Goal: Task Accomplishment & Management: Complete application form

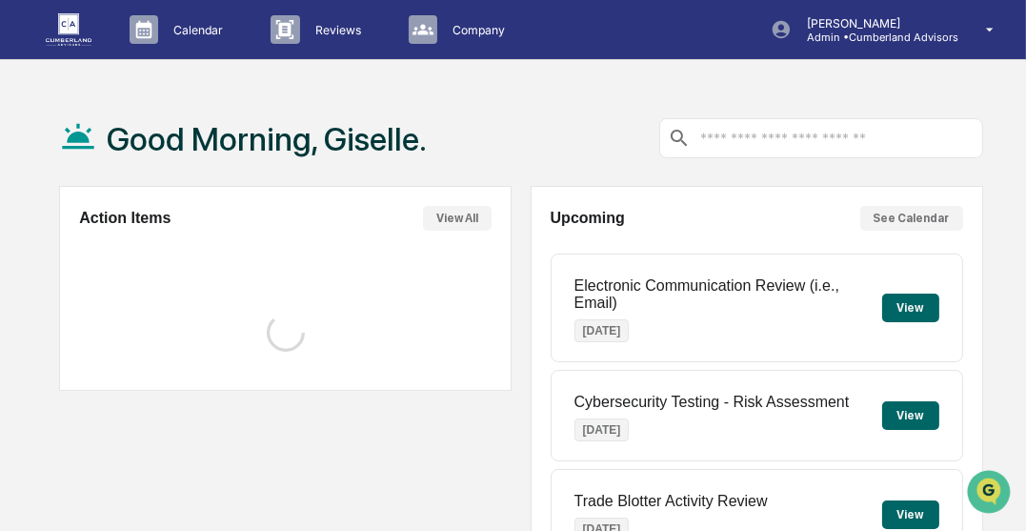
click at [526, 119] on div "Good Morning, Giselle." at bounding box center [520, 138] width 923 height 95
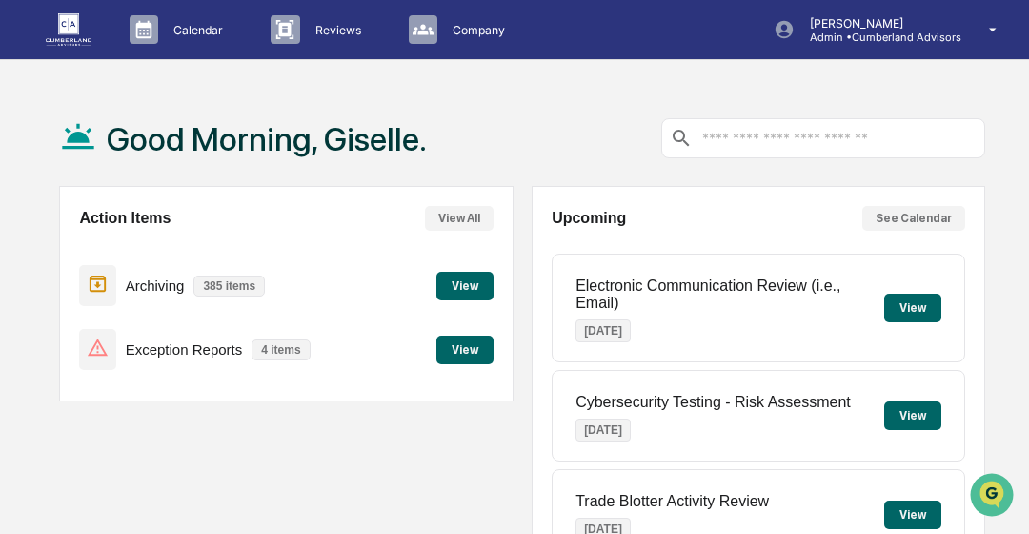
click at [468, 344] on button "View" at bounding box center [464, 349] width 57 height 29
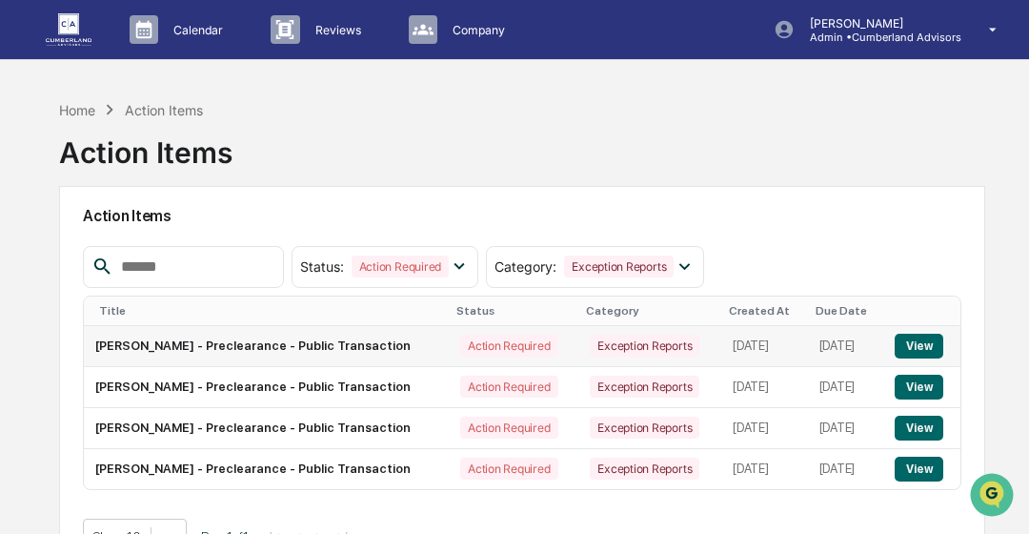
click at [925, 334] on button "View" at bounding box center [919, 345] width 49 height 25
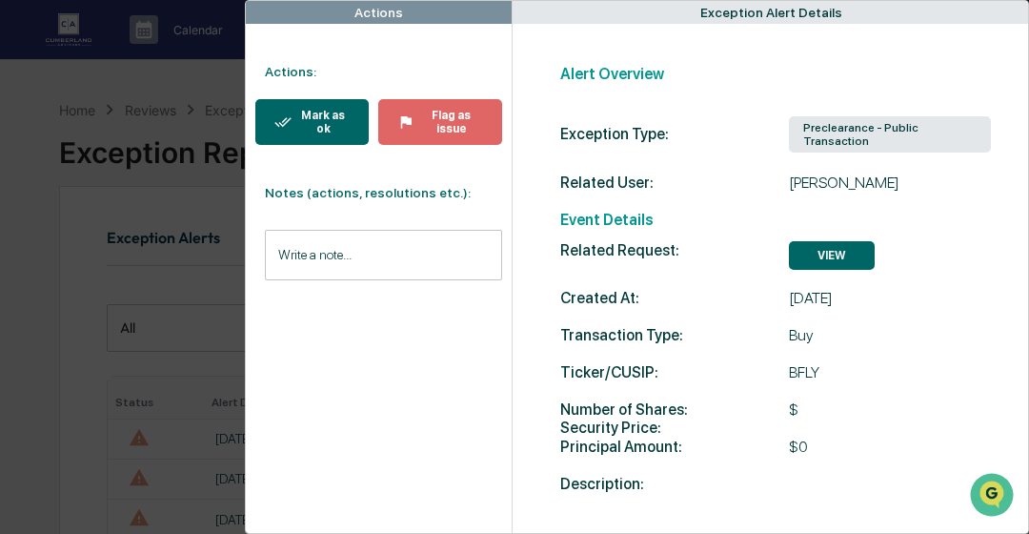
click at [316, 124] on div "Mark as ok" at bounding box center [321, 122] width 58 height 27
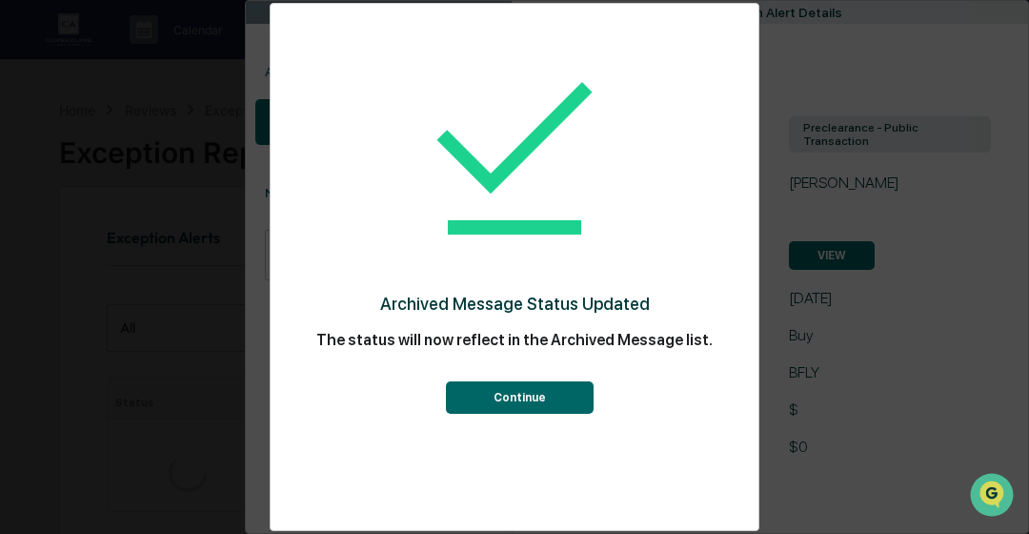
click at [316, 124] on center at bounding box center [515, 160] width 412 height 232
click at [561, 405] on button "Continue" at bounding box center [520, 397] width 148 height 32
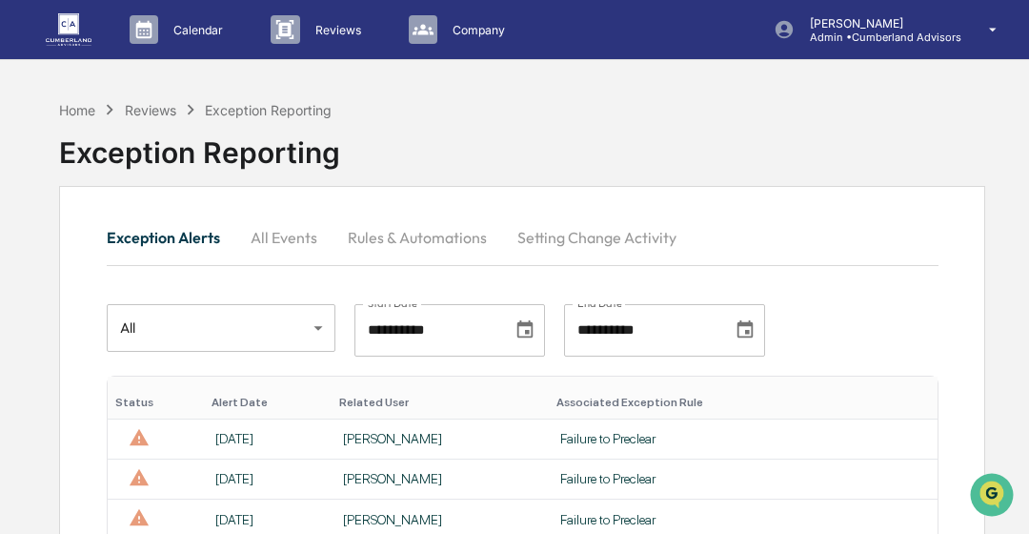
click at [182, 241] on button "Exception Alerts" at bounding box center [171, 237] width 129 height 46
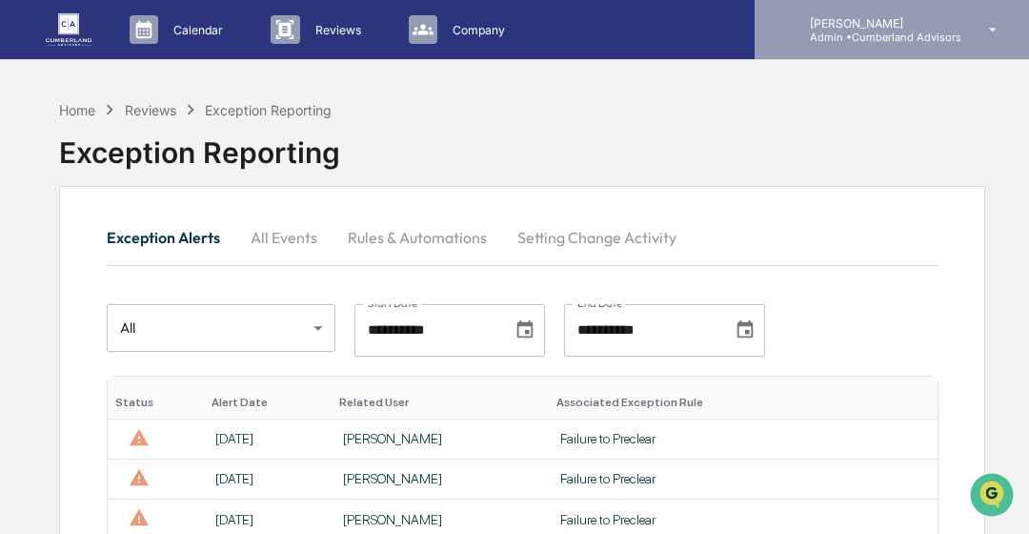
click at [843, 26] on p "[PERSON_NAME]" at bounding box center [878, 23] width 167 height 14
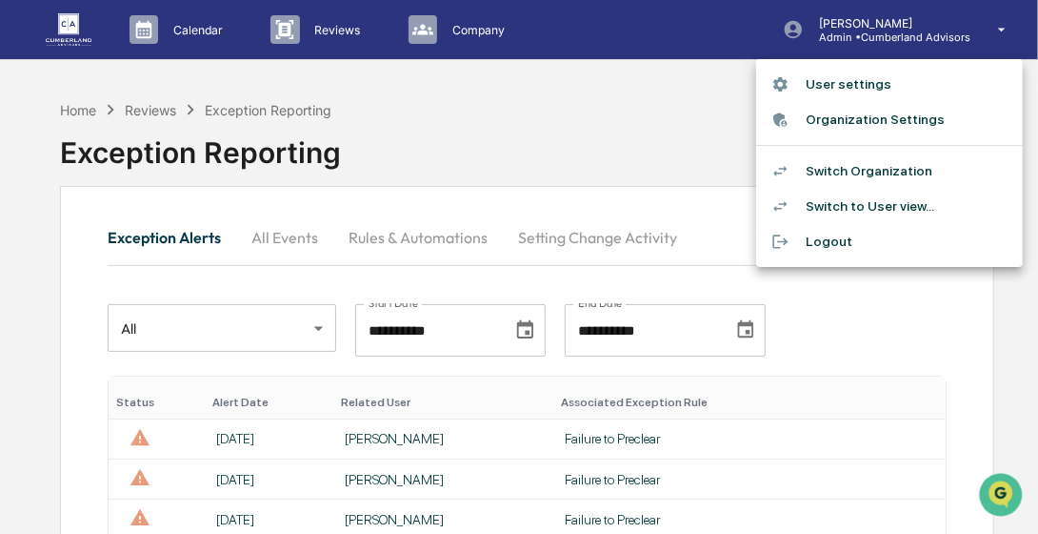
click at [890, 218] on li "Switch to User view..." at bounding box center [889, 206] width 267 height 35
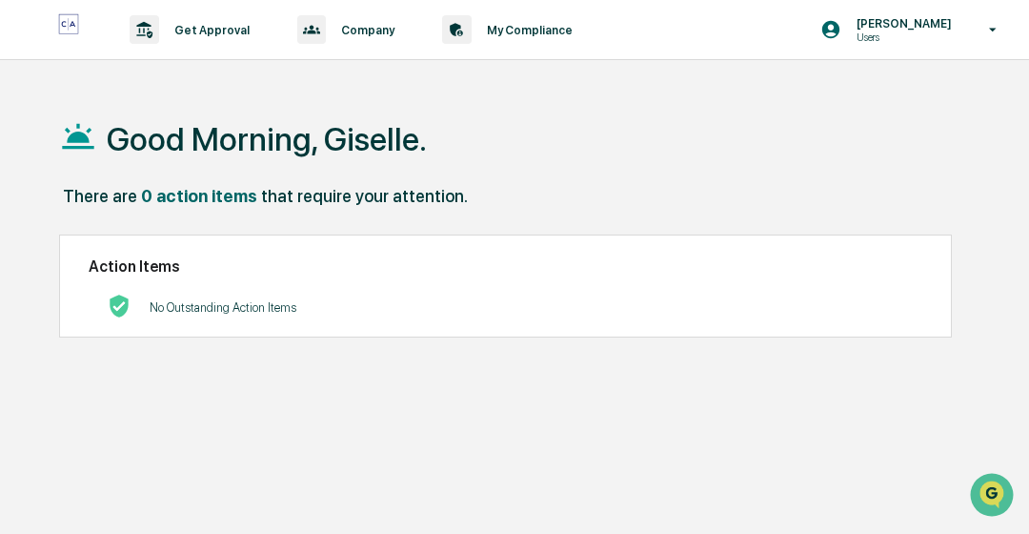
click at [915, 75] on div "Get Approval Content & Transactions Company Policies & Documents My Compliance …" at bounding box center [514, 312] width 1029 height 624
click at [213, 29] on p "Get Approval" at bounding box center [209, 30] width 100 height 14
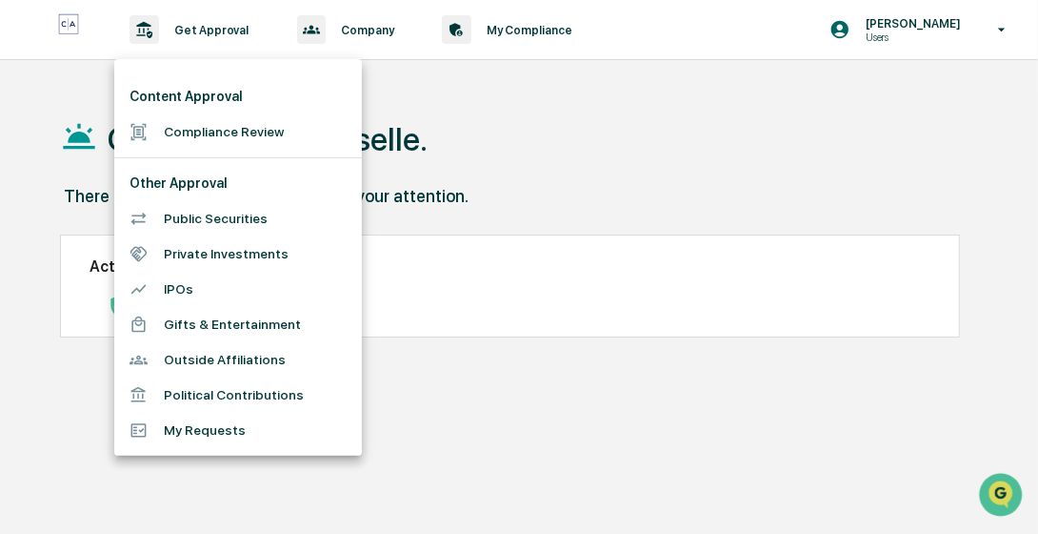
click at [210, 131] on li "Compliance Review" at bounding box center [238, 131] width 248 height 35
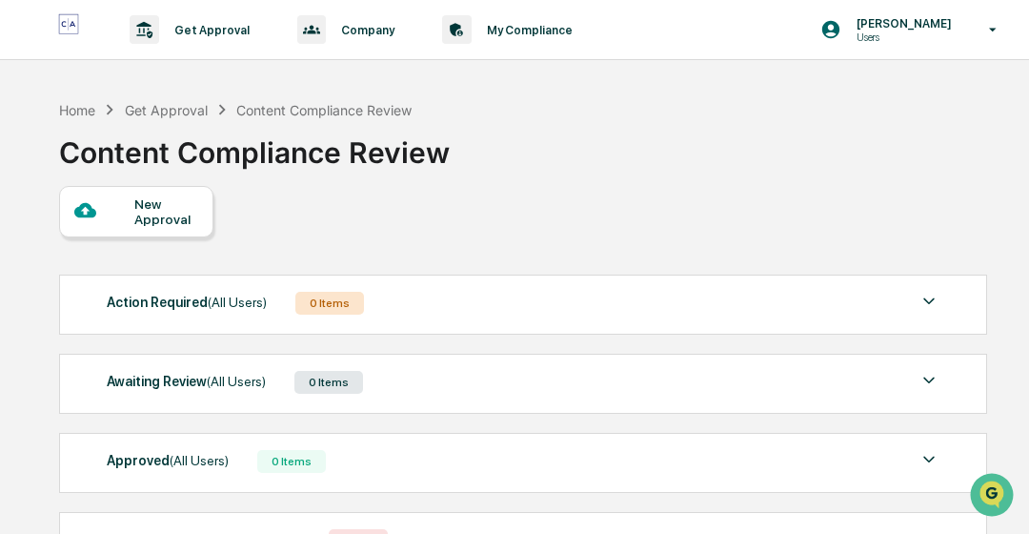
click at [138, 221] on div "New Approval" at bounding box center [166, 211] width 64 height 30
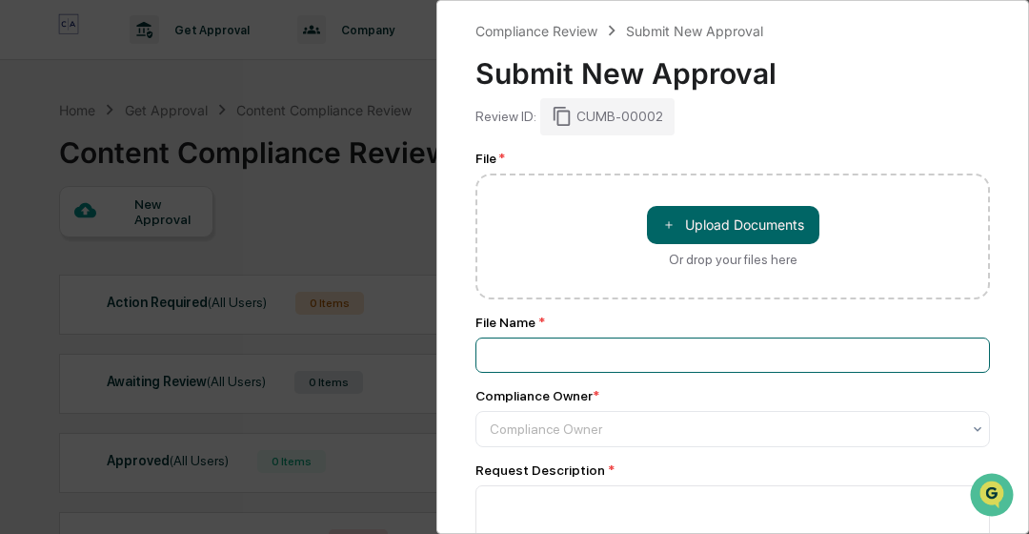
click at [584, 351] on input at bounding box center [732, 354] width 514 height 35
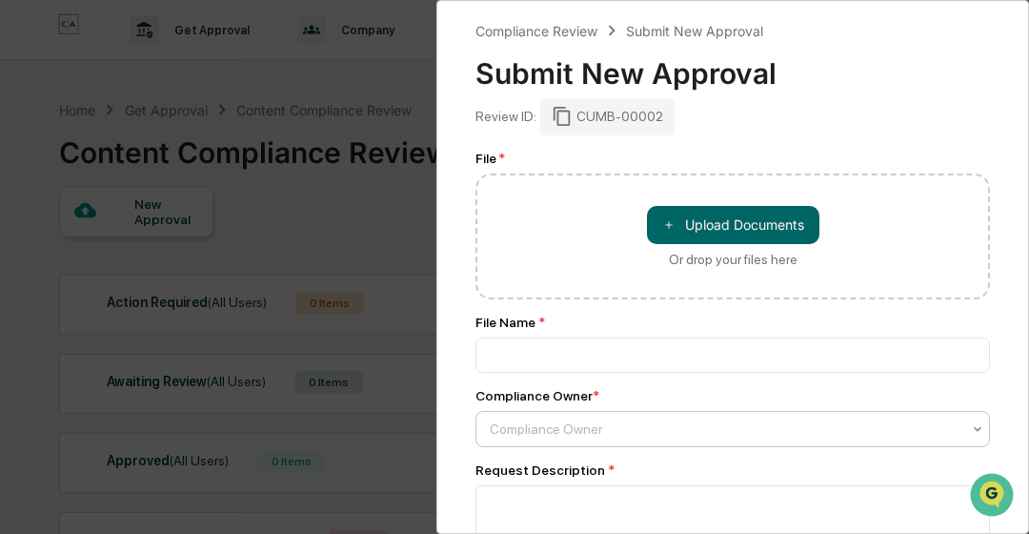
click at [626, 437] on div at bounding box center [725, 428] width 471 height 19
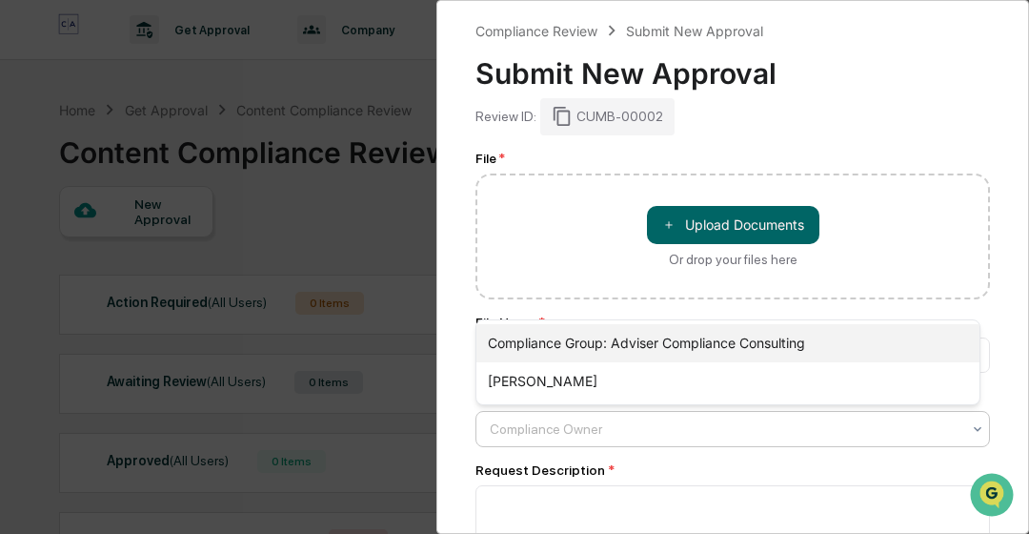
click at [753, 345] on div "Compliance Group: Adviser Compliance Consulting" at bounding box center [727, 343] width 503 height 38
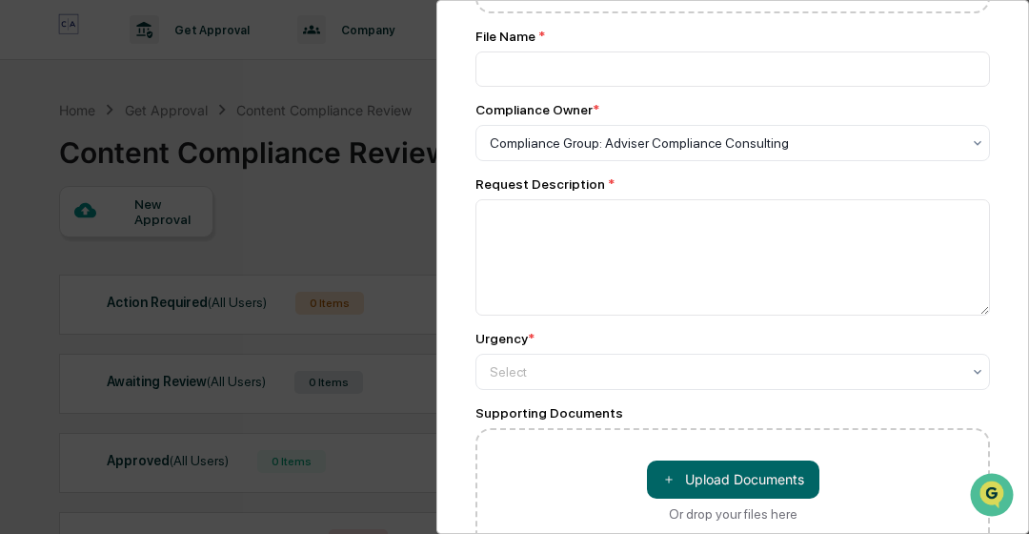
scroll to position [305, 0]
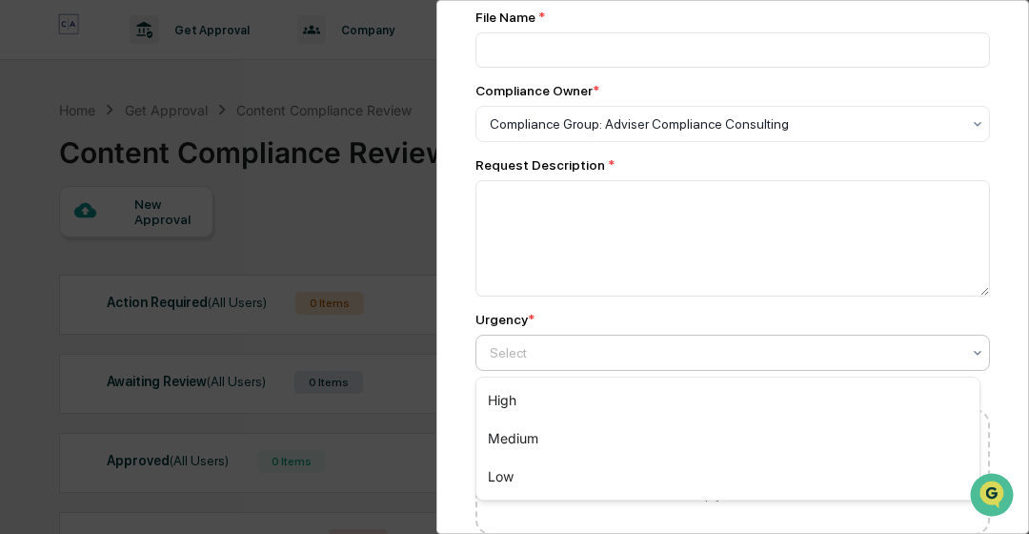
click at [700, 346] on div at bounding box center [725, 352] width 471 height 19
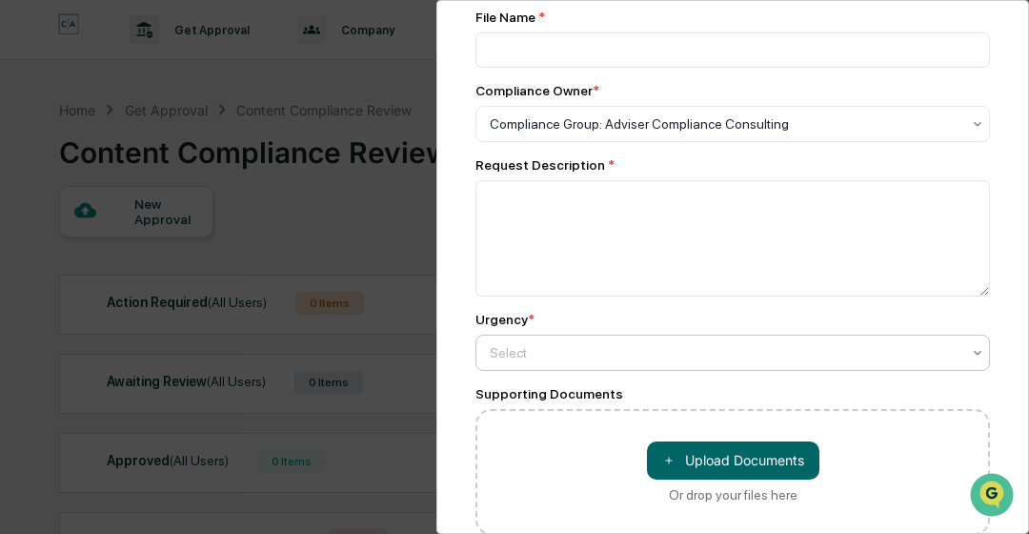
click at [528, 362] on div at bounding box center [725, 352] width 471 height 19
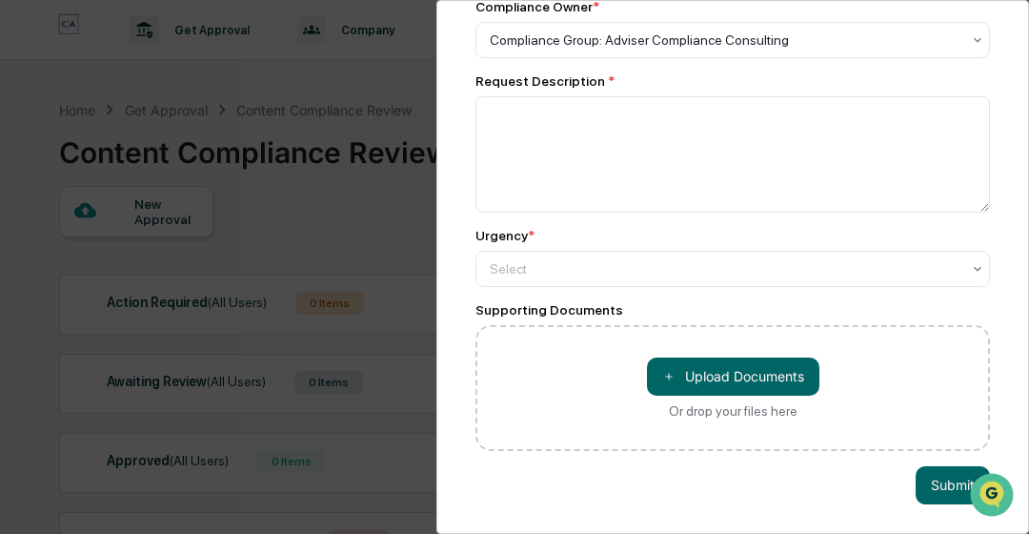
scroll to position [0, 0]
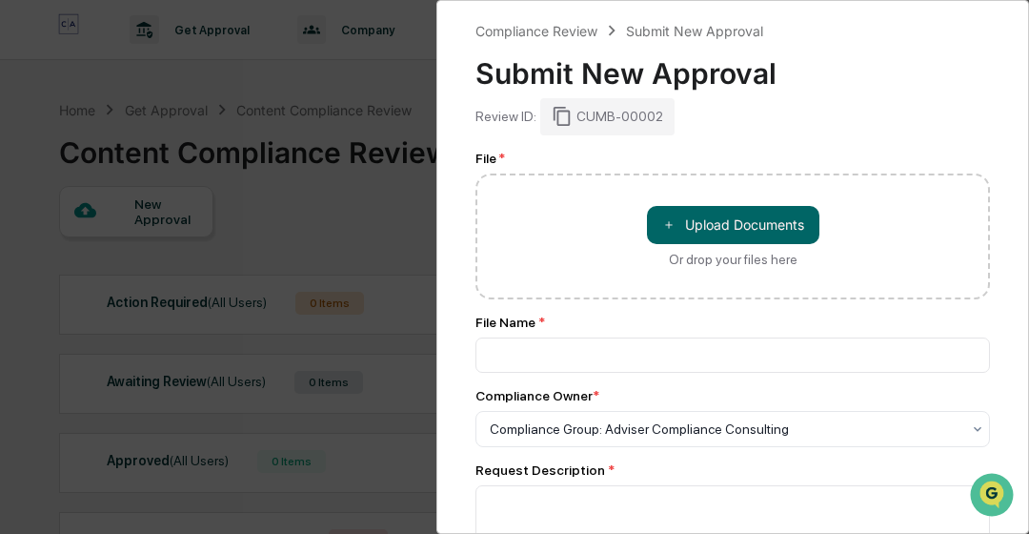
click at [377, 87] on div "Compliance Review Submit New Approval Submit New Approval Review ID: CUMB-00002…" at bounding box center [514, 267] width 1029 height 534
click at [20, 53] on div "Compliance Review Submit New Approval Submit New Approval Review ID: CUMB-00002…" at bounding box center [514, 267] width 1029 height 534
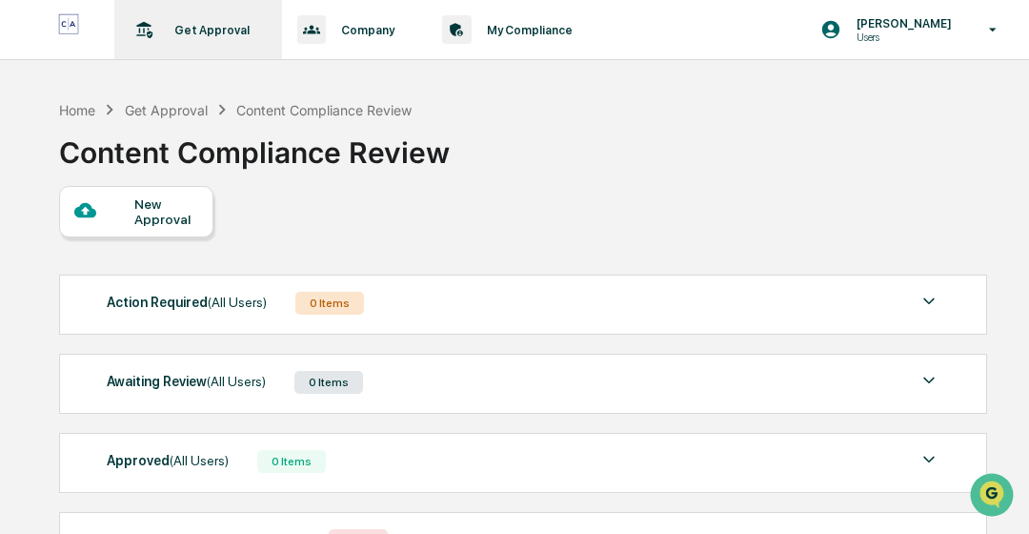
click at [209, 27] on p "Get Approval" at bounding box center [209, 30] width 100 height 14
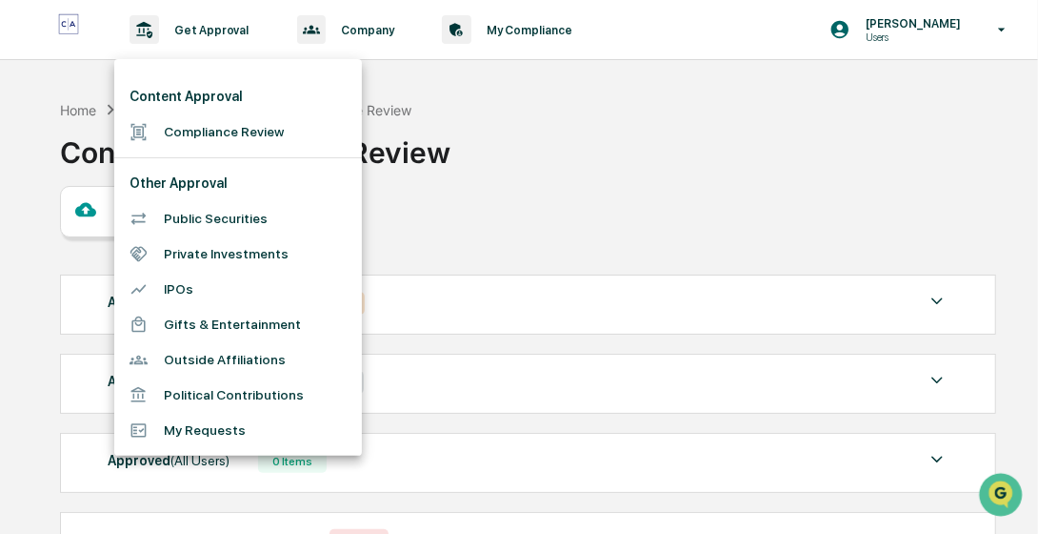
click at [498, 25] on div at bounding box center [519, 267] width 1038 height 534
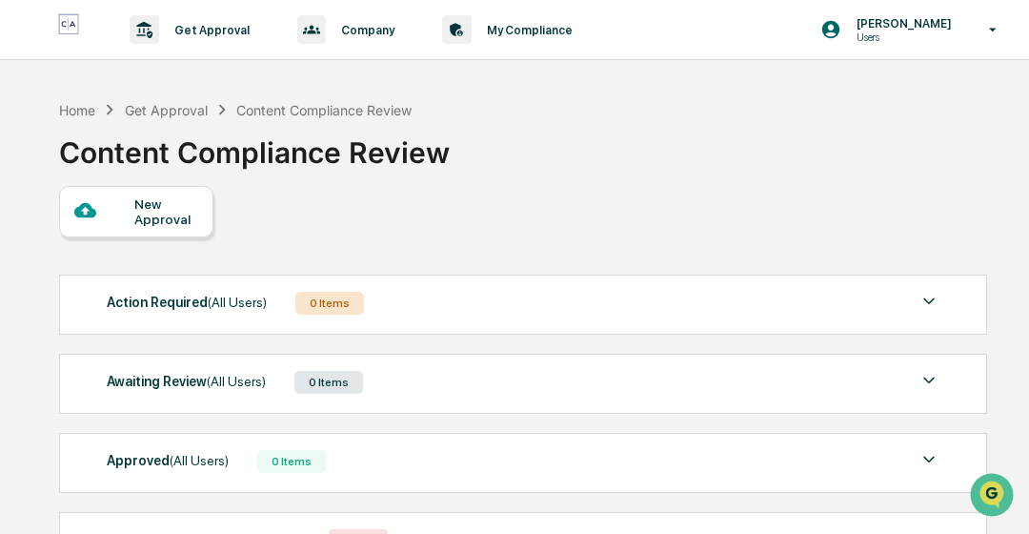
click at [498, 25] on p "My Compliance" at bounding box center [527, 30] width 111 height 14
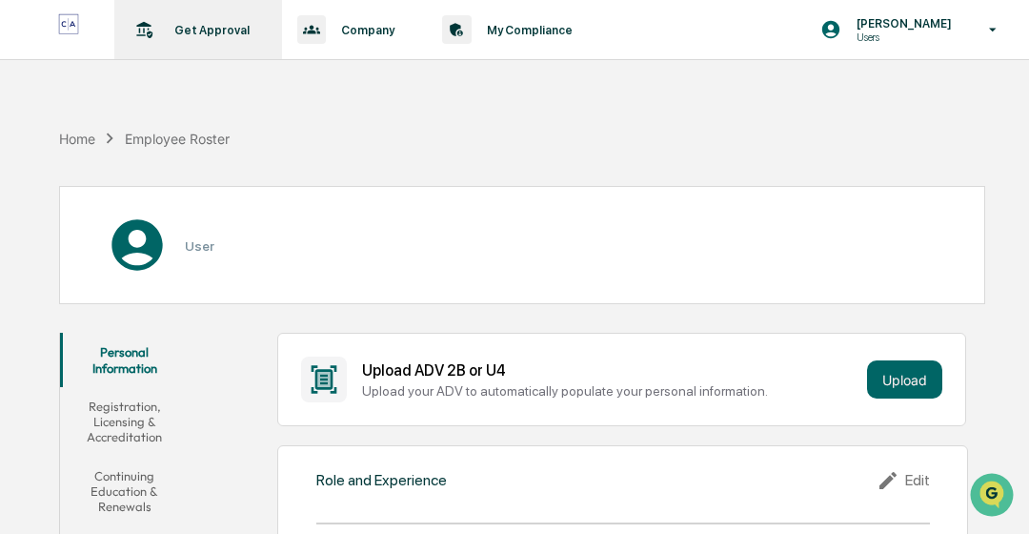
click at [200, 35] on p "Get Approval" at bounding box center [209, 30] width 100 height 14
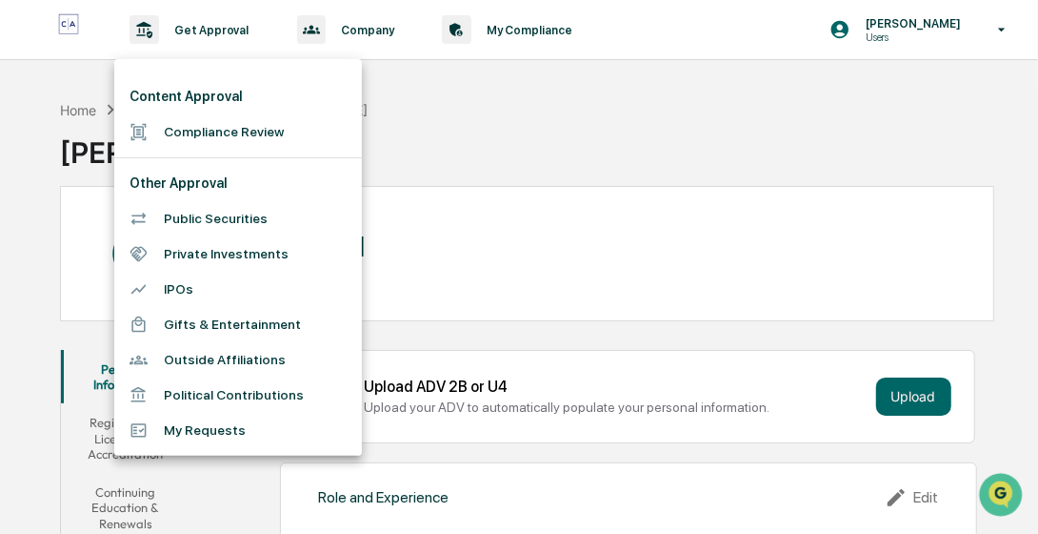
click at [208, 215] on li "Public Securities" at bounding box center [238, 218] width 248 height 35
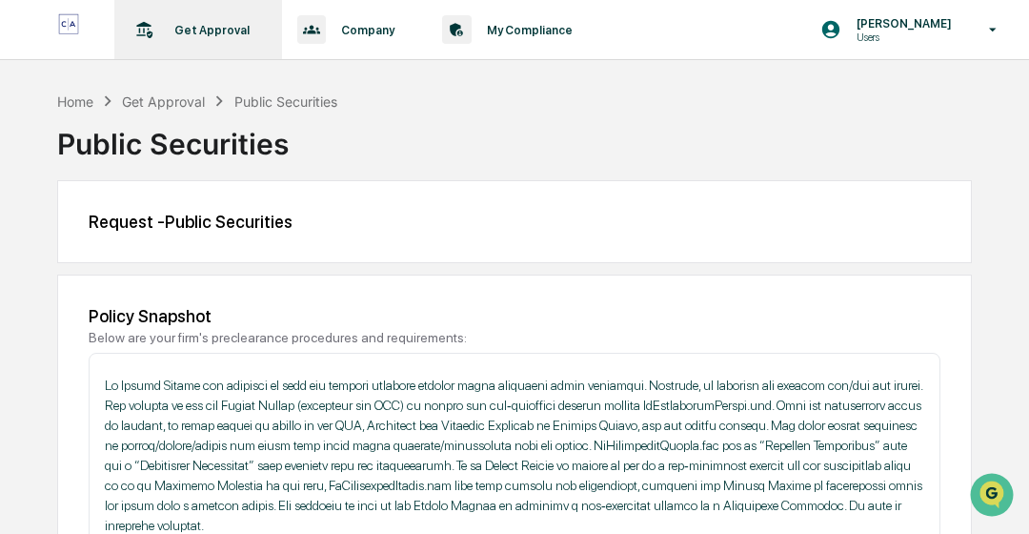
click at [214, 43] on div "Get Approval Content & Transactions" at bounding box center [196, 29] width 149 height 59
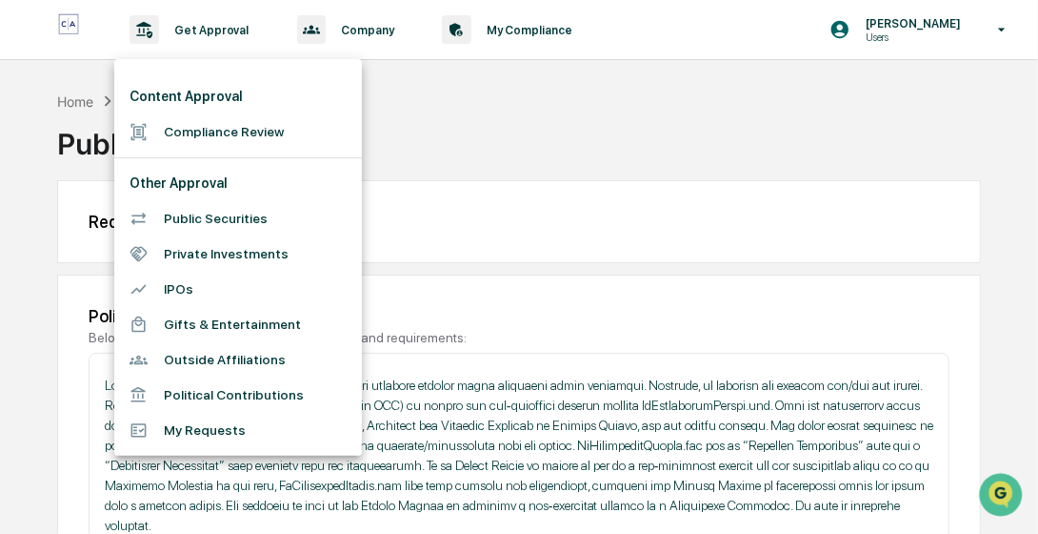
click at [598, 405] on div at bounding box center [519, 267] width 1038 height 534
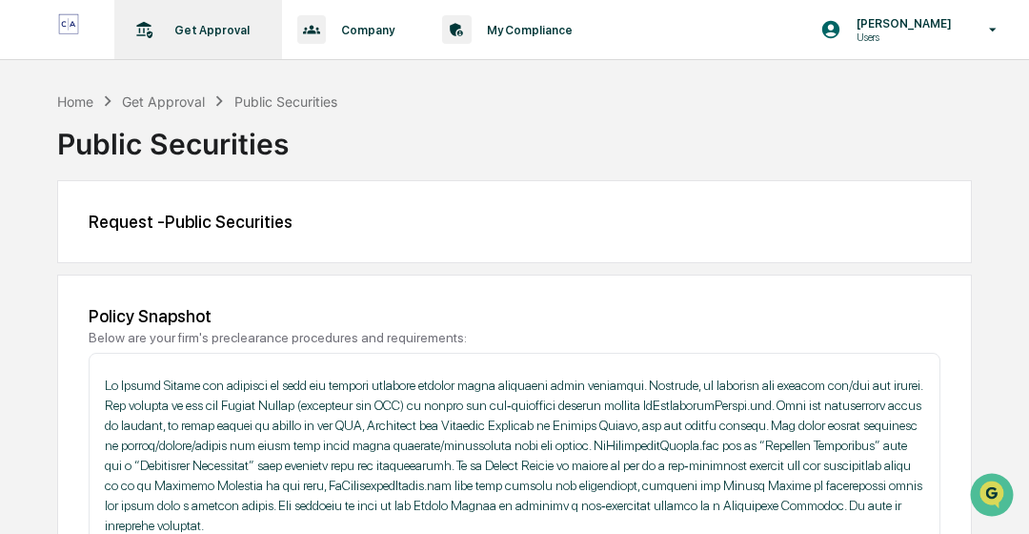
click at [192, 24] on p "Get Approval" at bounding box center [209, 30] width 100 height 14
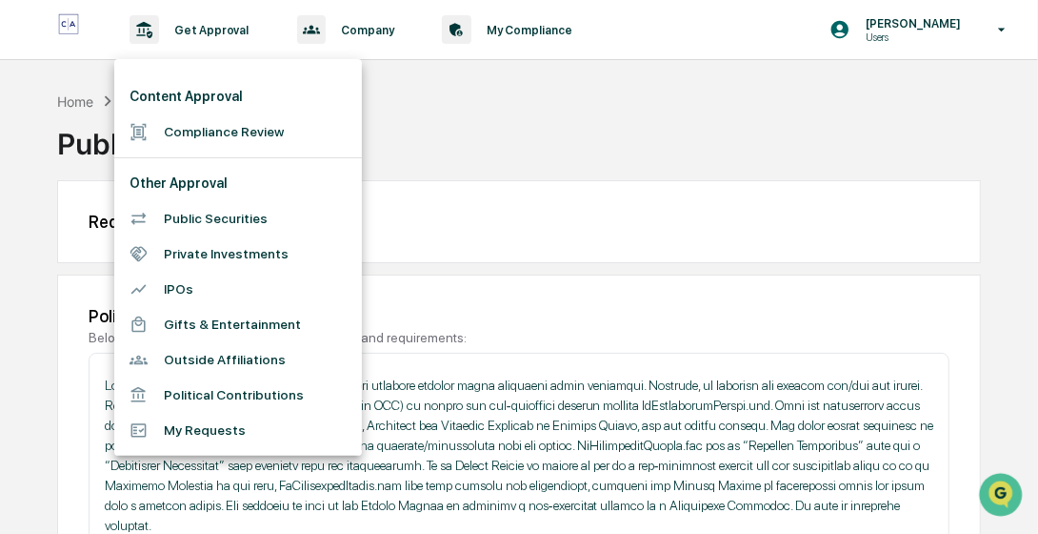
click at [509, 126] on div at bounding box center [519, 267] width 1038 height 534
